Goal: Transaction & Acquisition: Purchase product/service

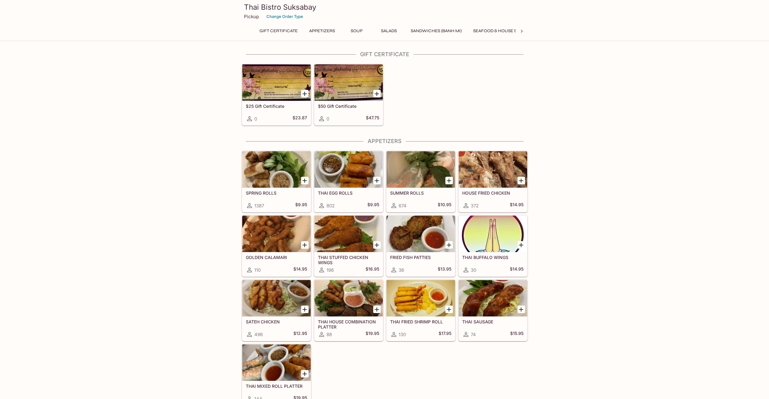
click at [448, 180] on icon "Add SUMMER ROLLS" at bounding box center [449, 180] width 4 height 4
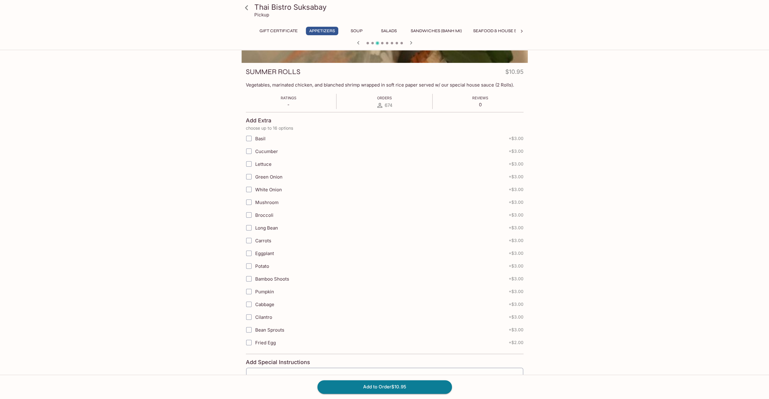
scroll to position [131, 0]
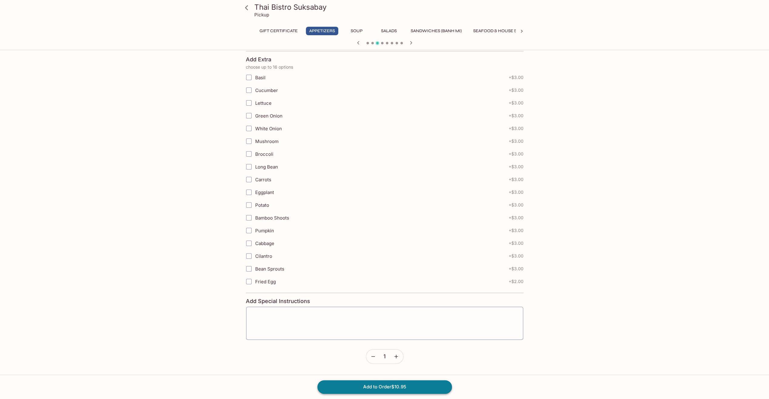
click at [420, 389] on button "Add to Order $10.95" at bounding box center [385, 386] width 135 height 13
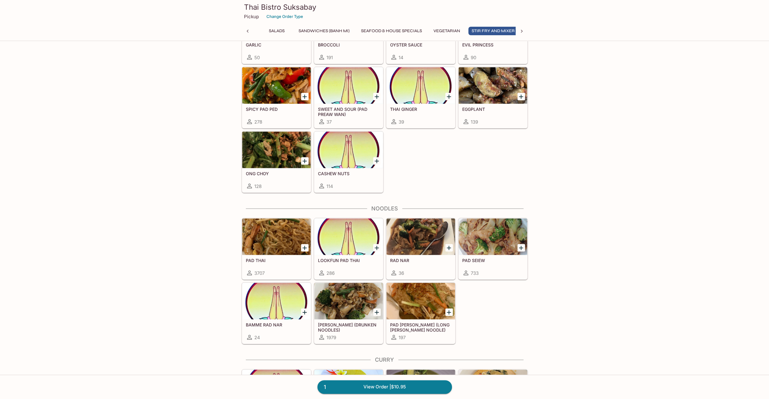
scroll to position [0, 116]
click at [303, 244] on icon "Add PAD THAI" at bounding box center [304, 247] width 7 height 7
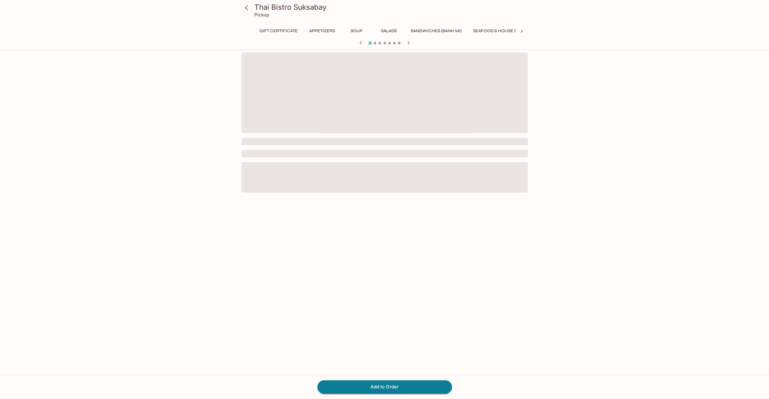
scroll to position [0, 149]
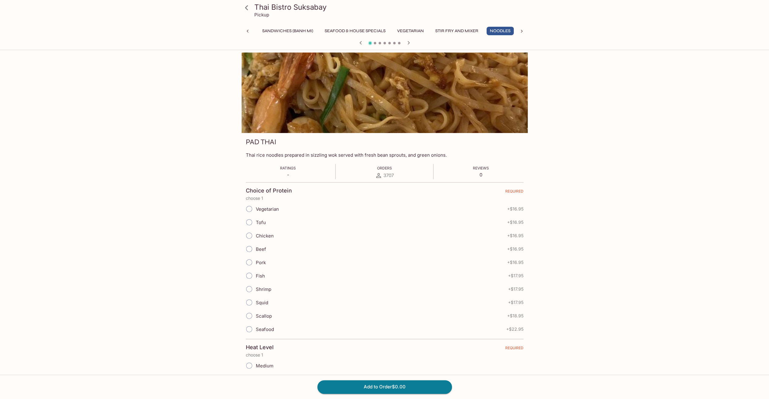
click at [263, 220] on span "Tofu" at bounding box center [261, 222] width 10 height 6
click at [256, 220] on input "Tofu" at bounding box center [249, 222] width 13 height 13
radio input "true"
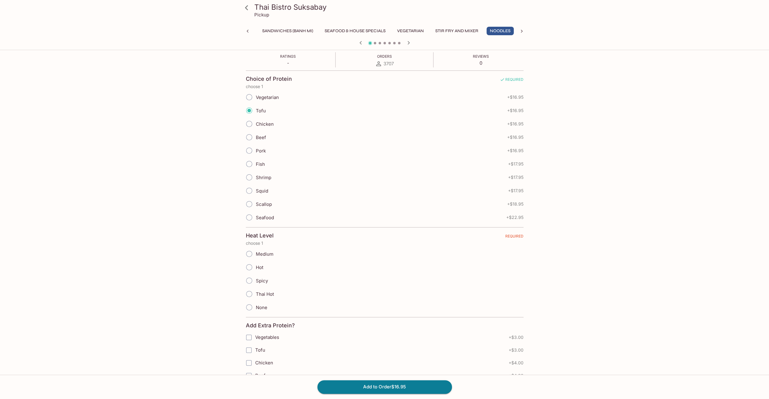
scroll to position [121, 0]
click at [257, 112] on span "Chicken" at bounding box center [265, 114] width 18 height 6
click at [256, 112] on input "Chicken" at bounding box center [249, 114] width 13 height 13
radio input "true"
click at [263, 241] on span "Medium" at bounding box center [265, 244] width 18 height 6
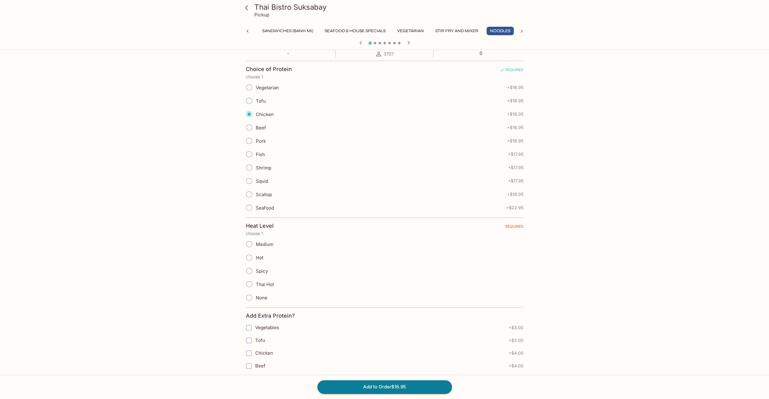
click at [256, 241] on input "Medium" at bounding box center [249, 243] width 13 height 13
radio input "true"
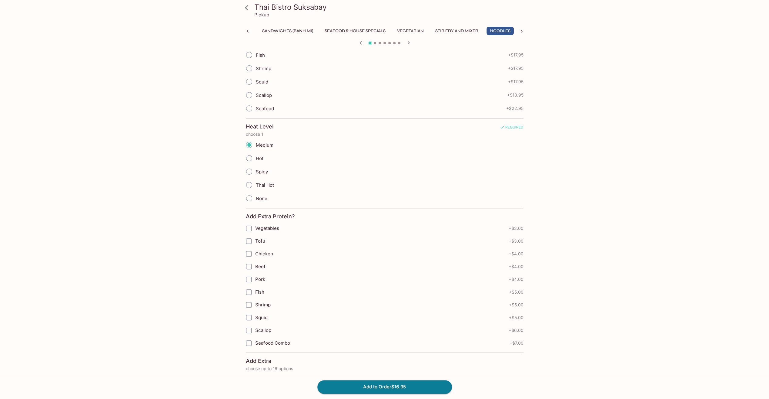
scroll to position [243, 0]
click at [262, 217] on span "Tofu" at bounding box center [260, 219] width 10 height 6
click at [255, 217] on input "Tofu" at bounding box center [249, 219] width 12 height 12
checkbox input "true"
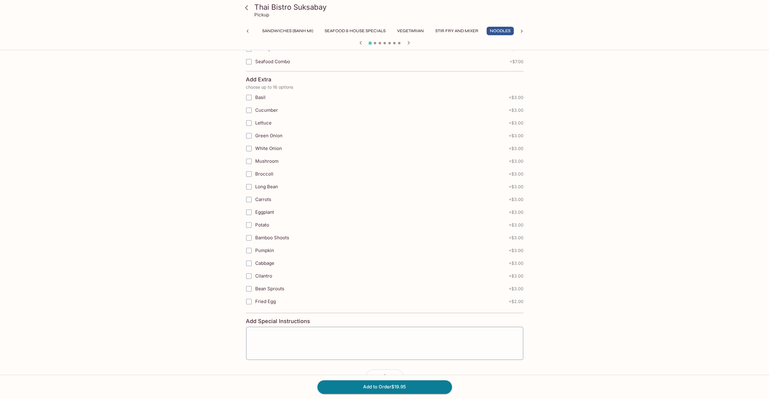
scroll to position [510, 0]
click at [400, 386] on button "Add to Order $19.95" at bounding box center [385, 386] width 135 height 13
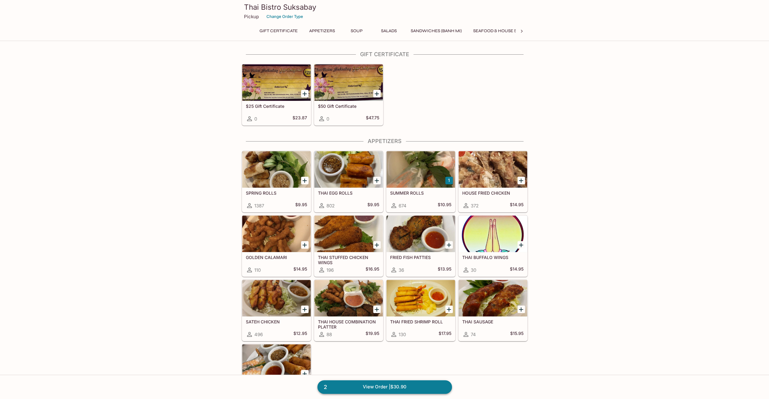
click at [416, 390] on link "2 View Order | $30.90" at bounding box center [385, 386] width 135 height 13
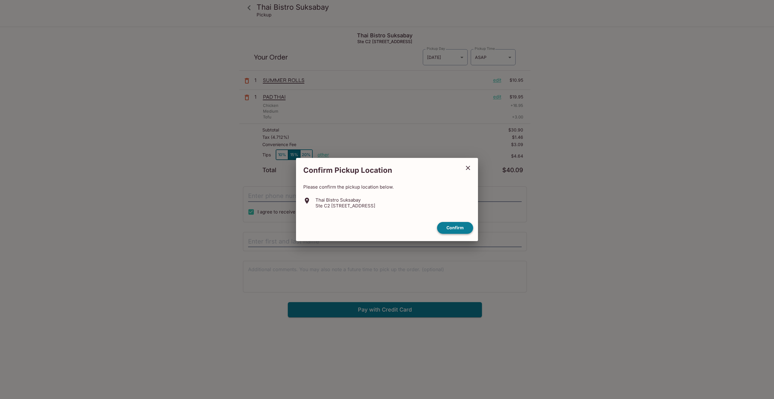
click at [457, 227] on button "Confirm" at bounding box center [455, 228] width 36 height 12
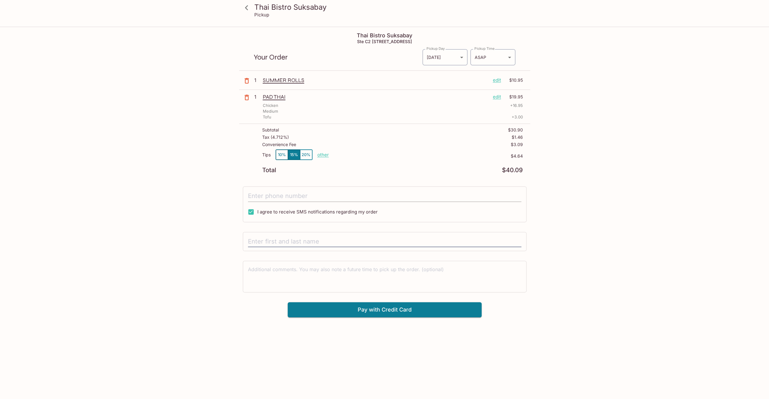
click at [349, 194] on input "tel" at bounding box center [385, 196] width 274 height 12
click at [279, 155] on button "10%" at bounding box center [282, 155] width 12 height 10
click at [335, 198] on input "tel" at bounding box center [385, 196] width 274 height 12
type input "[PHONE_NUMBER]"
click at [289, 241] on input "text" at bounding box center [385, 242] width 274 height 12
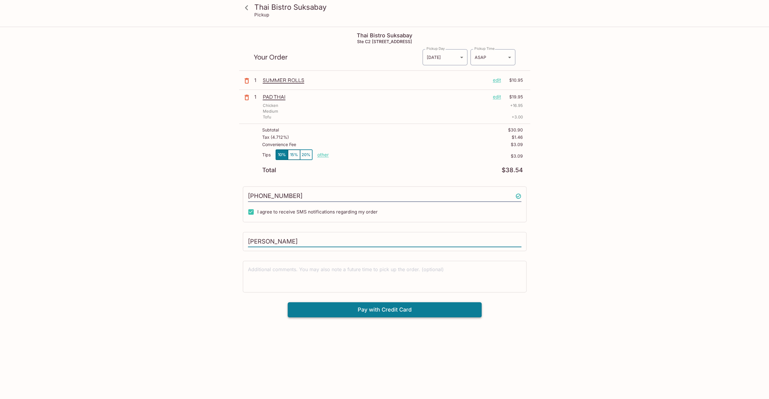
type input "[PERSON_NAME]"
click at [321, 311] on button "Pay with Credit Card" at bounding box center [385, 309] width 194 height 15
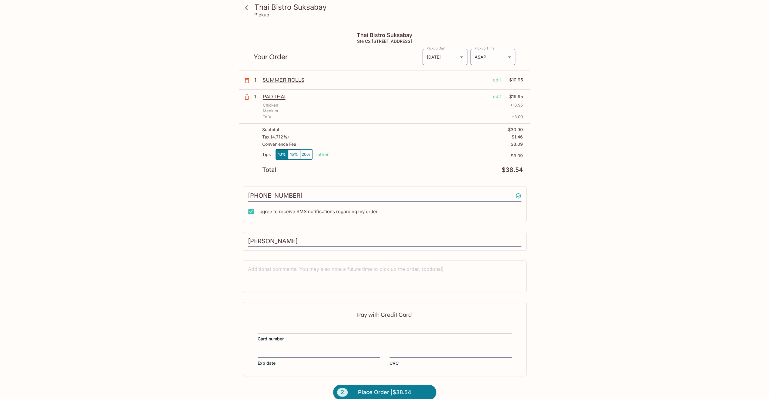
scroll to position [27, 0]
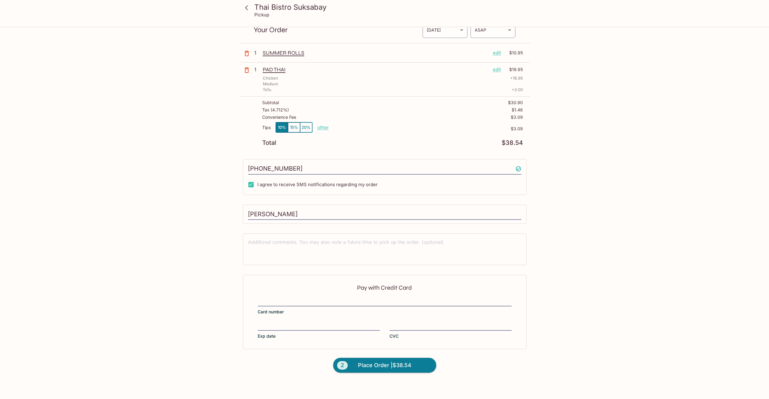
click at [320, 294] on div "Pay with Credit Card Card number Exp date CVC" at bounding box center [385, 311] width 284 height 74
click at [391, 360] on span "Place Order | $38.54" at bounding box center [384, 365] width 53 height 10
